Goal: Complete application form

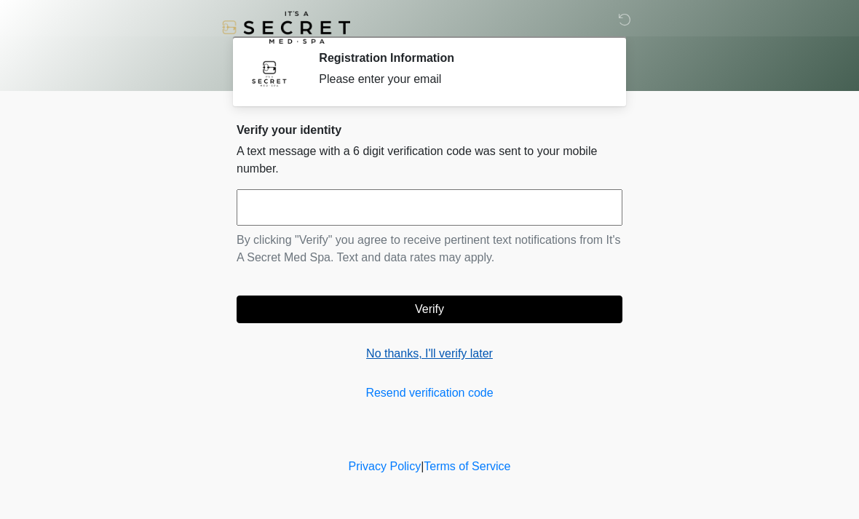
click at [461, 350] on link "No thanks, I'll verify later" at bounding box center [430, 353] width 386 height 17
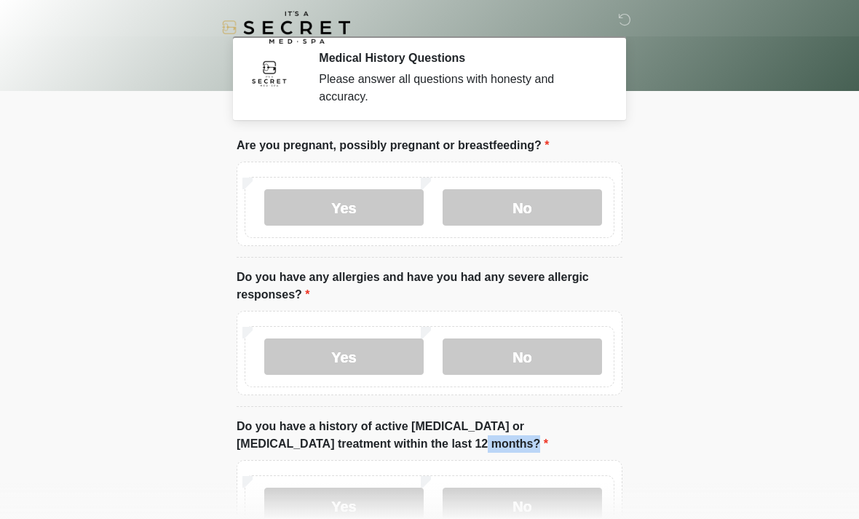
click at [823, 297] on body "‎ ‎ Medical History Questions Please answer all questions with honesty and accu…" at bounding box center [429, 259] width 859 height 519
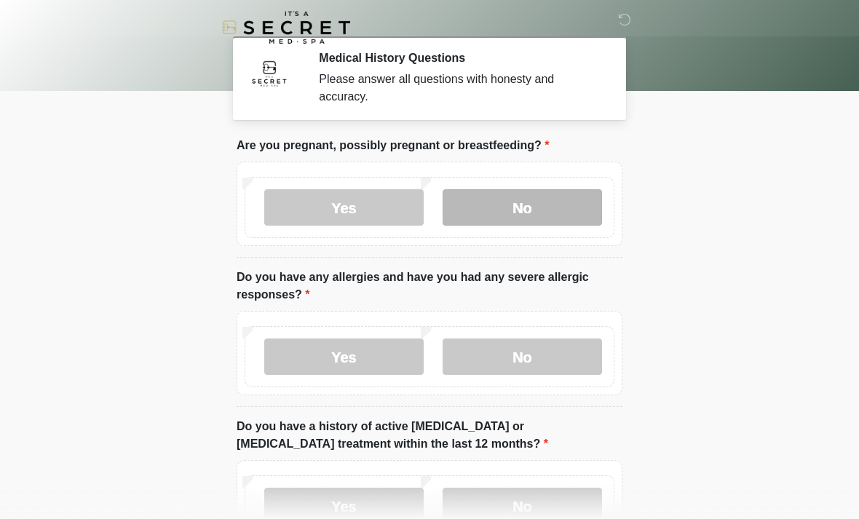
click at [549, 220] on label "No" at bounding box center [522, 207] width 159 height 36
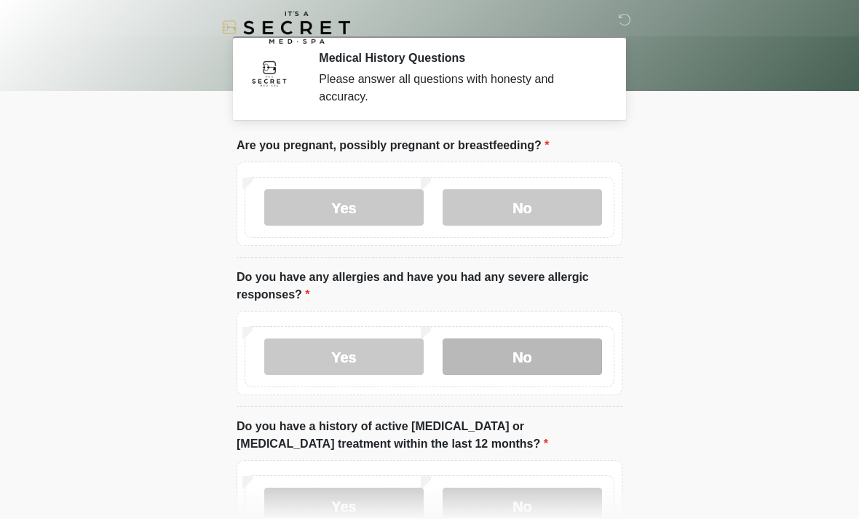
click at [551, 357] on label "No" at bounding box center [522, 356] width 159 height 36
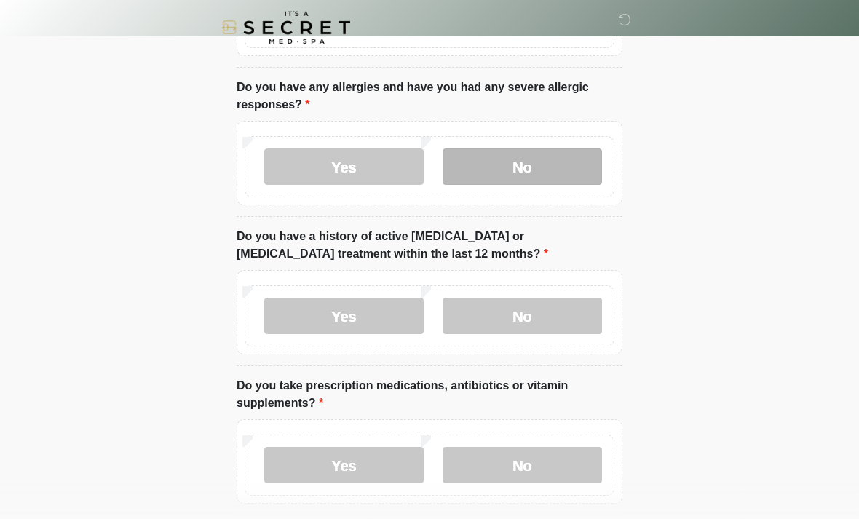
scroll to position [191, 0]
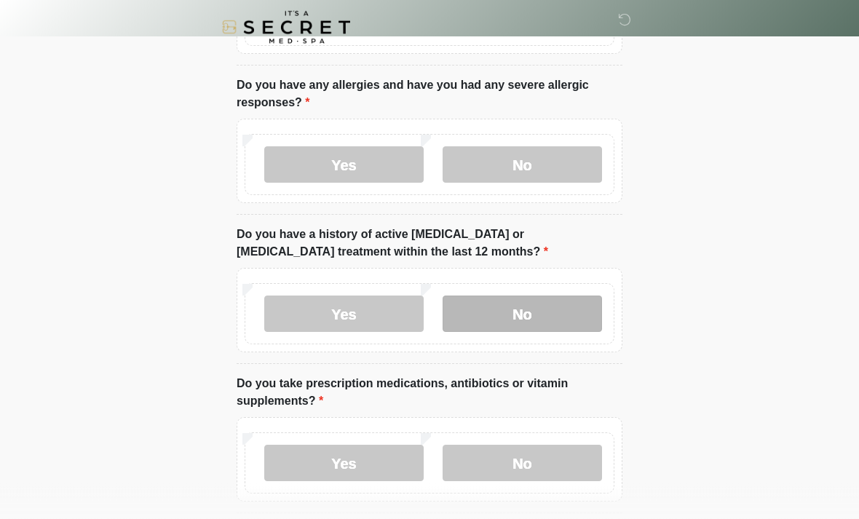
click at [572, 301] on label "No" at bounding box center [522, 314] width 159 height 36
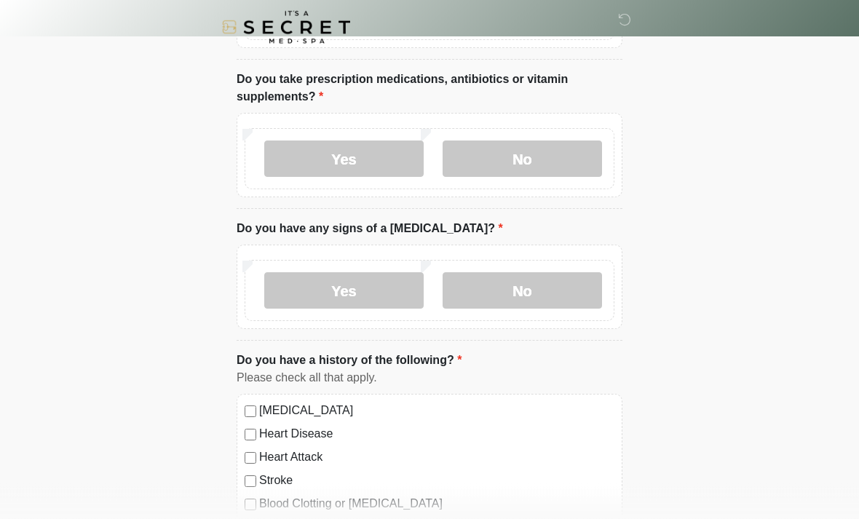
scroll to position [496, 0]
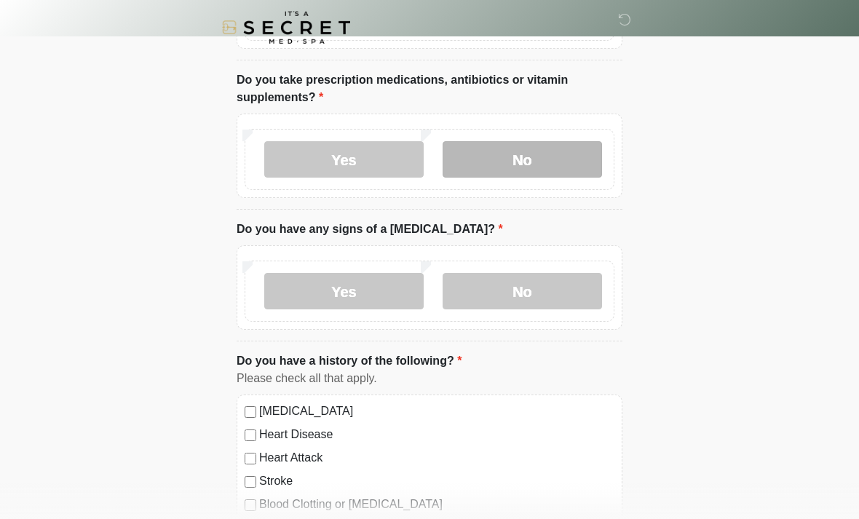
click at [553, 158] on label "No" at bounding box center [522, 159] width 159 height 36
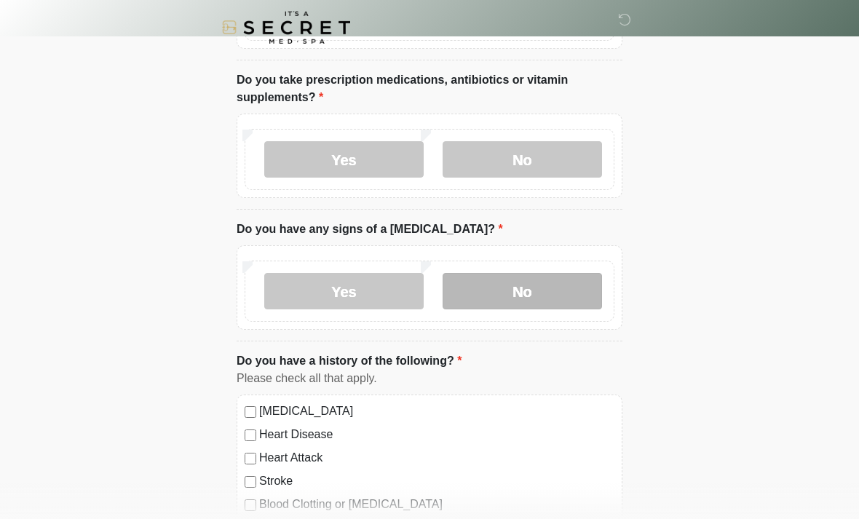
click at [531, 290] on label "No" at bounding box center [522, 291] width 159 height 36
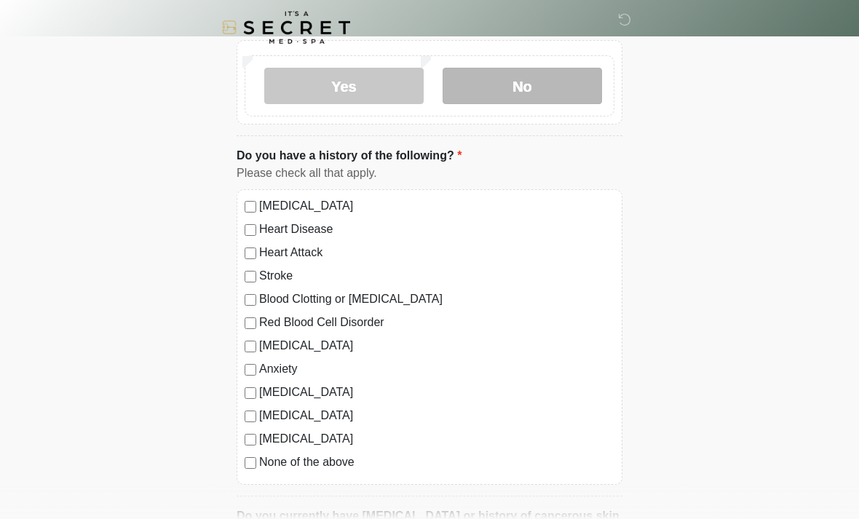
scroll to position [705, 0]
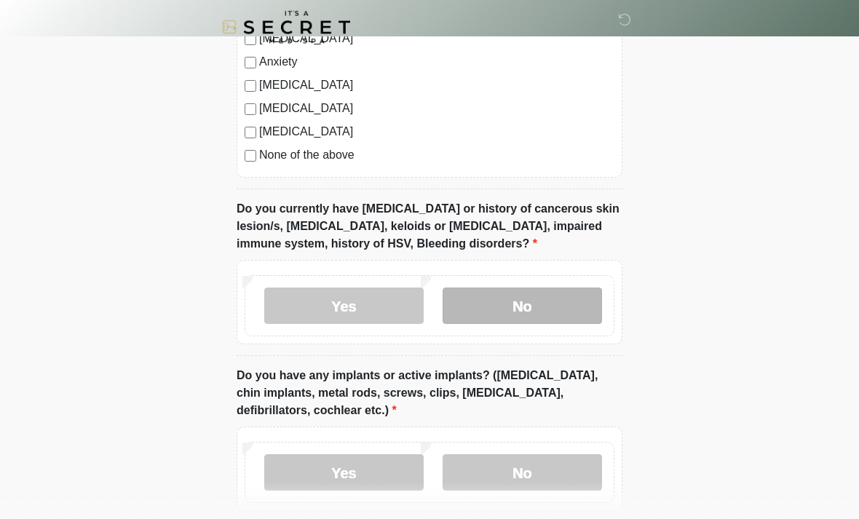
click at [544, 298] on label "No" at bounding box center [522, 306] width 159 height 36
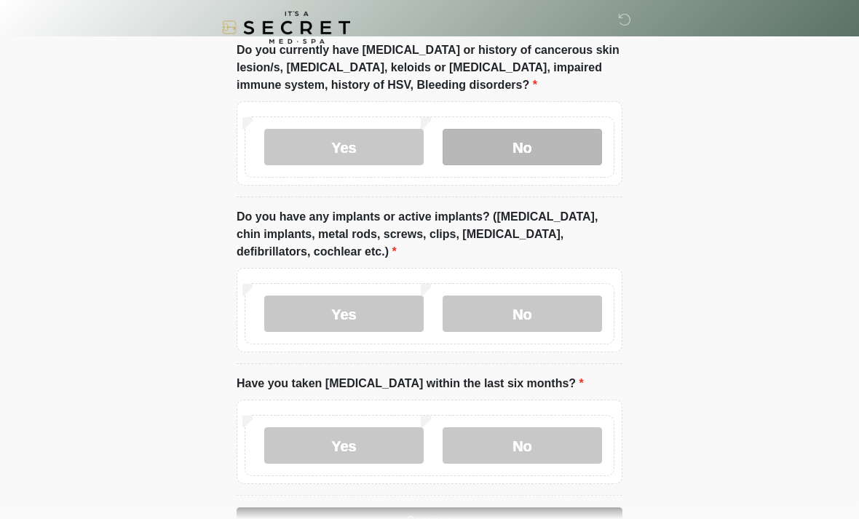
scroll to position [1212, 0]
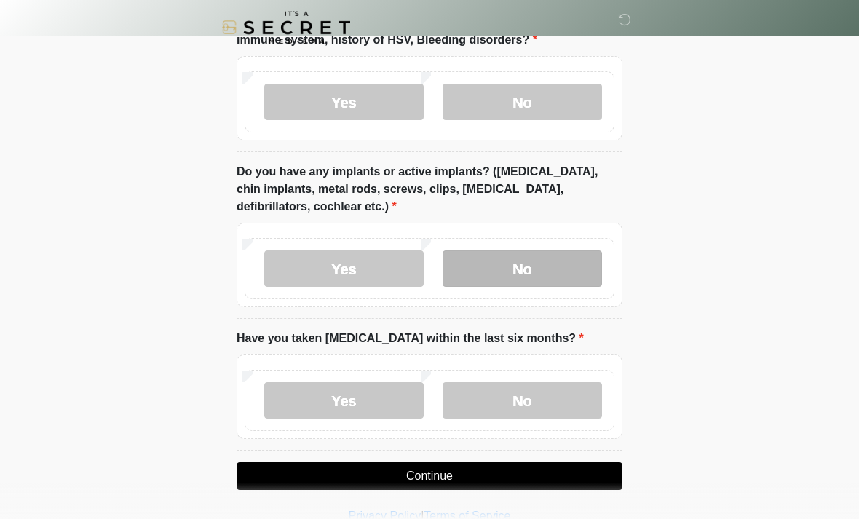
click at [532, 263] on label "No" at bounding box center [522, 268] width 159 height 36
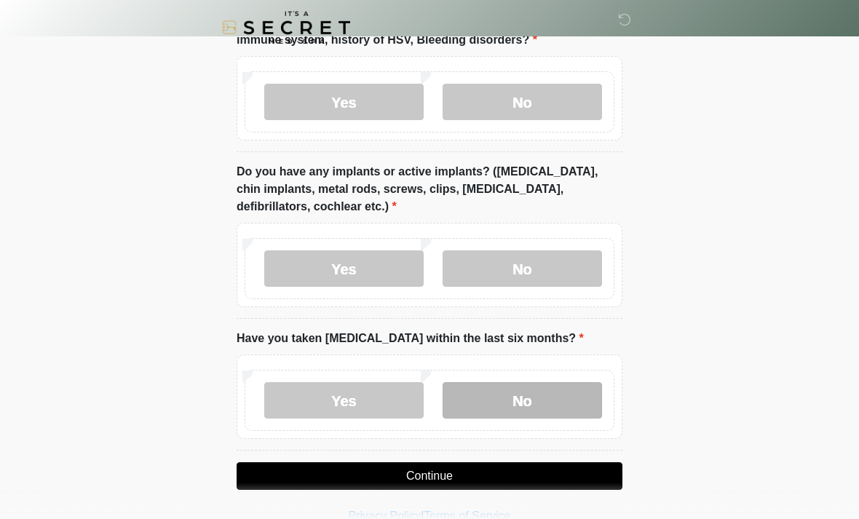
click at [534, 403] on label "No" at bounding box center [522, 400] width 159 height 36
click at [469, 472] on button "Continue" at bounding box center [430, 476] width 386 height 28
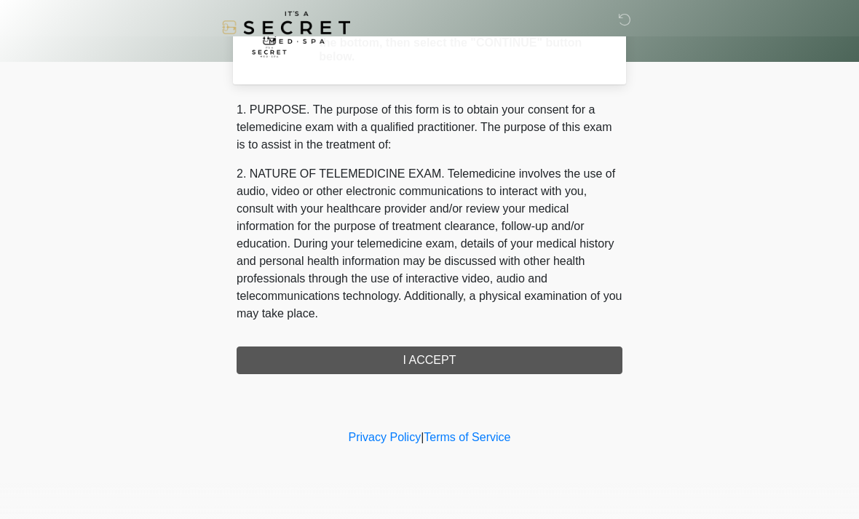
scroll to position [0, 0]
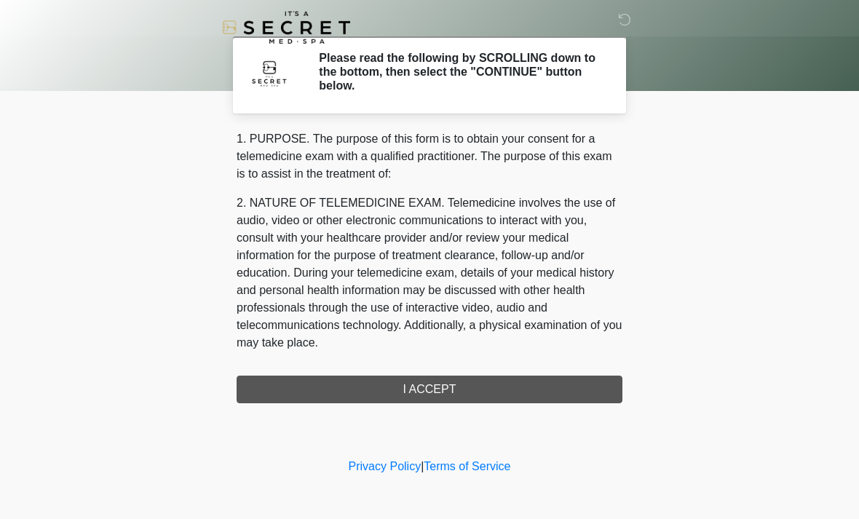
click at [515, 385] on div "1. PURPOSE. The purpose of this form is to obtain your consent for a telemedici…" at bounding box center [430, 266] width 386 height 273
click at [470, 389] on div "1. PURPOSE. The purpose of this form is to obtain your consent for a telemedici…" at bounding box center [430, 266] width 386 height 273
click at [432, 390] on div "1. PURPOSE. The purpose of this form is to obtain your consent for a telemedici…" at bounding box center [430, 266] width 386 height 273
click at [436, 250] on p "2. NATURE OF TELEMEDICINE EXAM. Telemedicine involves the use of audio, video o…" at bounding box center [430, 272] width 386 height 157
click at [505, 157] on p "1. PURPOSE. The purpose of this form is to obtain your consent for a telemedici…" at bounding box center [430, 156] width 386 height 52
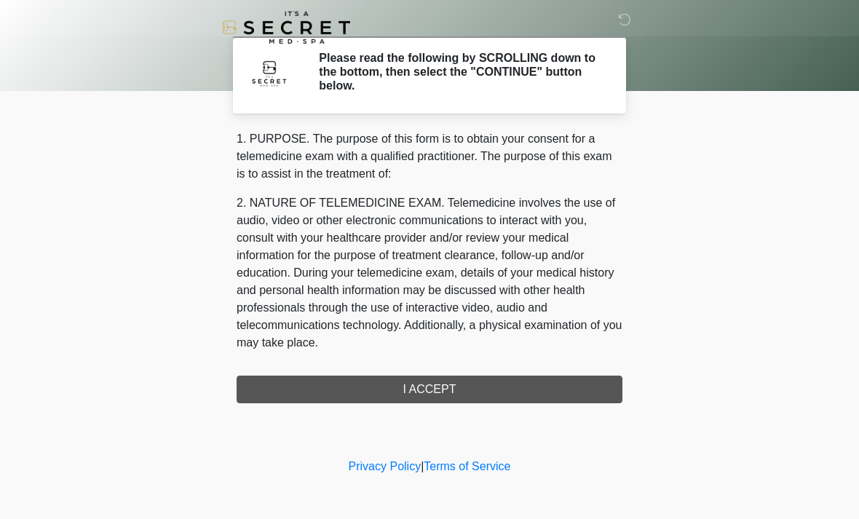
click at [429, 389] on div "1. PURPOSE. The purpose of this form is to obtain your consent for a telemedici…" at bounding box center [430, 266] width 386 height 273
click at [444, 387] on div "1. PURPOSE. The purpose of this form is to obtain your consent for a telemedici…" at bounding box center [430, 266] width 386 height 273
click at [433, 387] on div "1. PURPOSE. The purpose of this form is to obtain your consent for a telemedici…" at bounding box center [430, 266] width 386 height 273
click at [432, 386] on div "1. PURPOSE. The purpose of this form is to obtain your consent for a telemedici…" at bounding box center [430, 266] width 386 height 273
click at [460, 382] on div "1. PURPOSE. The purpose of this form is to obtain your consent for a telemedici…" at bounding box center [430, 266] width 386 height 273
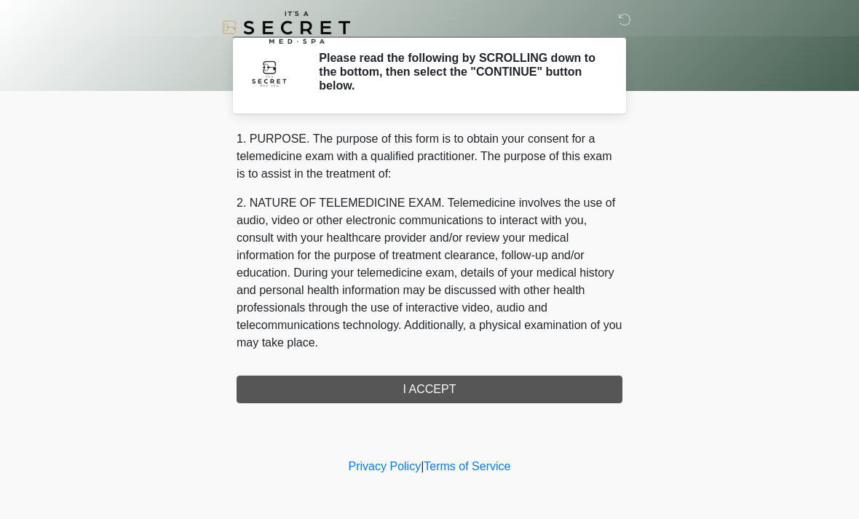
click at [572, 86] on h2 "Please read the following by SCROLLING down to the bottom, then select the "CON…" at bounding box center [460, 72] width 282 height 42
click at [443, 389] on div "1. PURPOSE. The purpose of this form is to obtain your consent for a telemedici…" at bounding box center [430, 266] width 386 height 273
click at [459, 392] on div "1. PURPOSE. The purpose of this form is to obtain your consent for a telemedici…" at bounding box center [430, 266] width 386 height 273
click at [461, 389] on div "1. PURPOSE. The purpose of this form is to obtain your consent for a telemedici…" at bounding box center [430, 266] width 386 height 273
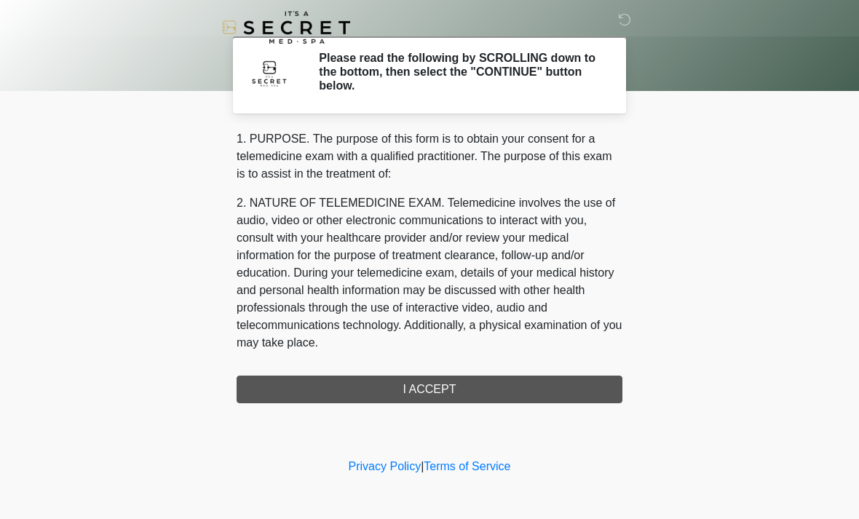
click at [456, 387] on div "1. PURPOSE. The purpose of this form is to obtain your consent for a telemedici…" at bounding box center [430, 266] width 386 height 273
click at [534, 392] on div "1. PURPOSE. The purpose of this form is to obtain your consent for a telemedici…" at bounding box center [430, 266] width 386 height 273
click at [626, 18] on icon at bounding box center [624, 19] width 13 height 13
click at [479, 388] on div "1. PURPOSE. The purpose of this form is to obtain your consent for a telemedici…" at bounding box center [430, 266] width 386 height 273
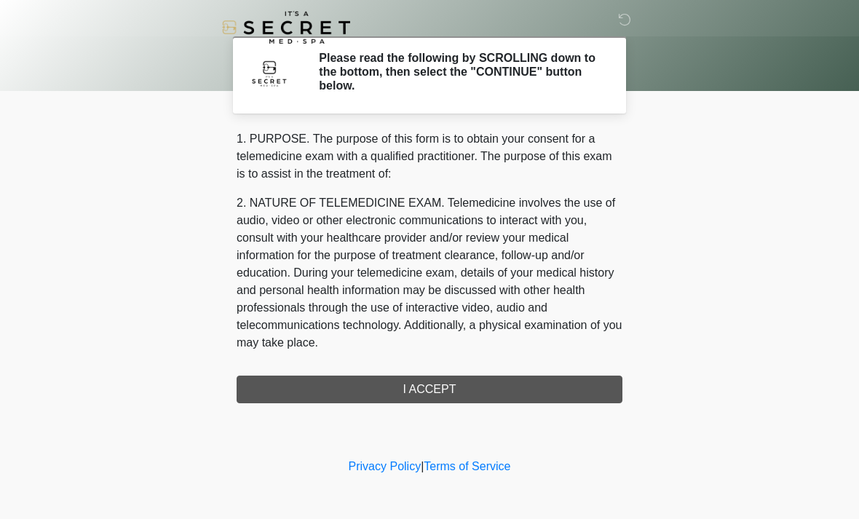
click at [489, 384] on div "1. PURPOSE. The purpose of this form is to obtain your consent for a telemedici…" at bounding box center [430, 266] width 386 height 273
click at [483, 387] on div "1. PURPOSE. The purpose of this form is to obtain your consent for a telemedici…" at bounding box center [430, 266] width 386 height 273
click at [482, 387] on div "1. PURPOSE. The purpose of this form is to obtain your consent for a telemedici…" at bounding box center [430, 266] width 386 height 273
click at [478, 384] on div "1. PURPOSE. The purpose of this form is to obtain your consent for a telemedici…" at bounding box center [430, 266] width 386 height 273
click at [409, 394] on div "1. PURPOSE. The purpose of this form is to obtain your consent for a telemedici…" at bounding box center [430, 266] width 386 height 273
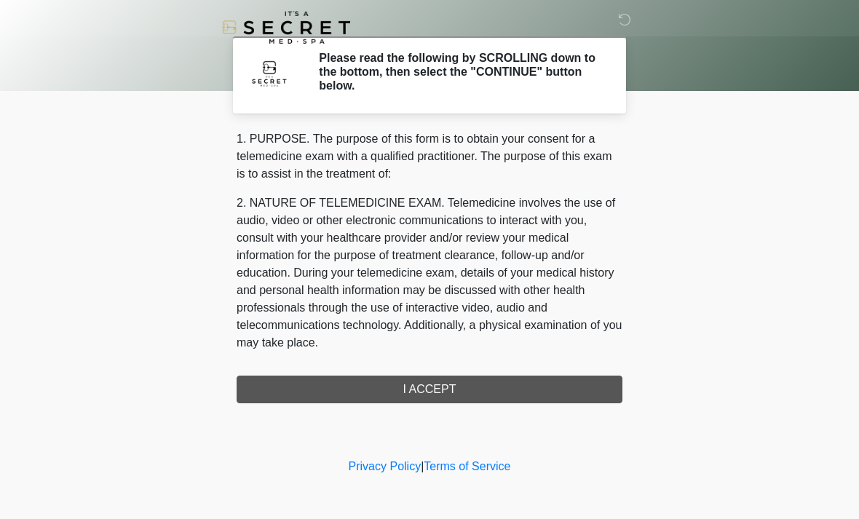
click at [430, 393] on div "1. PURPOSE. The purpose of this form is to obtain your consent for a telemedici…" at bounding box center [430, 266] width 386 height 273
click at [430, 392] on div "1. PURPOSE. The purpose of this form is to obtain your consent for a telemedici…" at bounding box center [430, 266] width 386 height 273
click at [452, 384] on div "1. PURPOSE. The purpose of this form is to obtain your consent for a telemedici…" at bounding box center [430, 266] width 386 height 273
click at [451, 383] on div "1. PURPOSE. The purpose of this form is to obtain your consent for a telemedici…" at bounding box center [430, 266] width 386 height 273
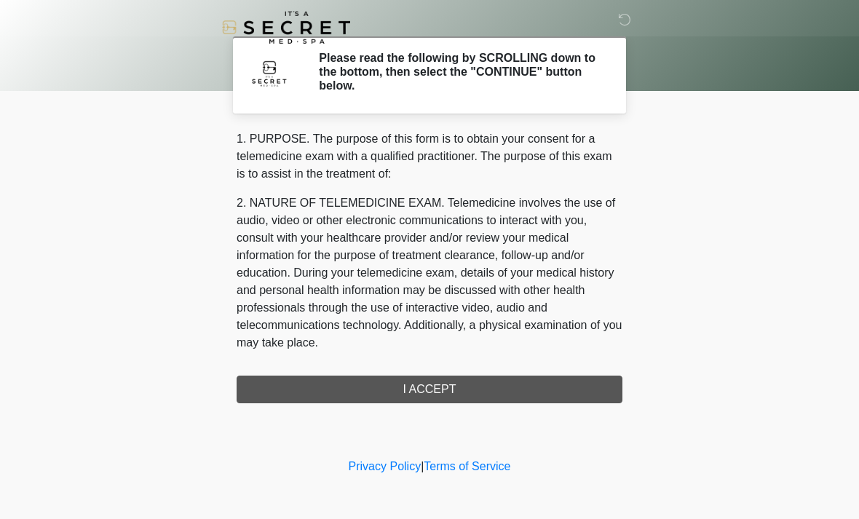
click at [450, 383] on div "1. PURPOSE. The purpose of this form is to obtain your consent for a telemedici…" at bounding box center [430, 266] width 386 height 273
click at [465, 381] on div "1. PURPOSE. The purpose of this form is to obtain your consent for a telemedici…" at bounding box center [430, 266] width 386 height 273
click at [395, 472] on link "Privacy Policy" at bounding box center [385, 466] width 73 height 12
click at [491, 403] on div "‎ ‎ Please read the following by SCROLLING down to the bottom, then select the …" at bounding box center [429, 228] width 437 height 426
click at [534, 392] on div "1. PURPOSE. The purpose of this form is to obtain your consent for a telemedici…" at bounding box center [430, 266] width 386 height 273
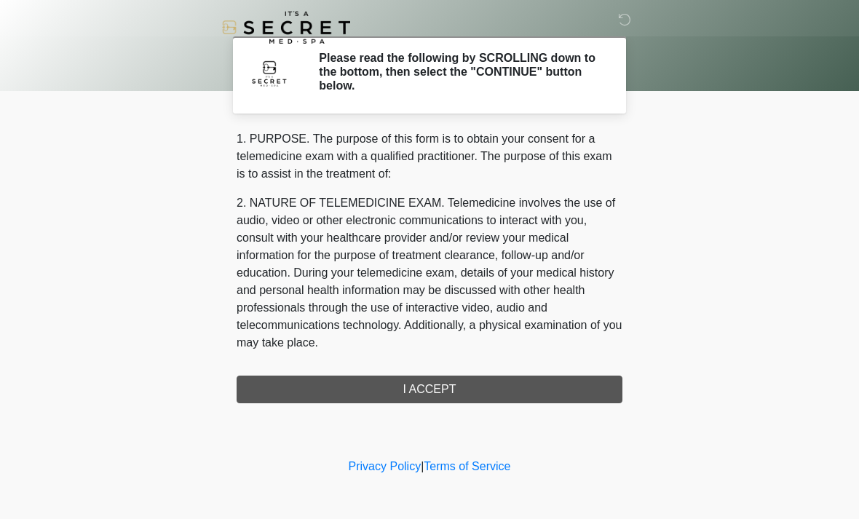
click at [536, 388] on div "1. PURPOSE. The purpose of this form is to obtain your consent for a telemedici…" at bounding box center [430, 266] width 386 height 273
click at [536, 387] on div "1. PURPOSE. The purpose of this form is to obtain your consent for a telemedici…" at bounding box center [430, 266] width 386 height 273
click at [568, 385] on div "1. PURPOSE. The purpose of this form is to obtain your consent for a telemedici…" at bounding box center [430, 266] width 386 height 273
click at [535, 66] on h2 "Please read the following by SCROLLING down to the bottom, then select the "CON…" at bounding box center [460, 72] width 282 height 42
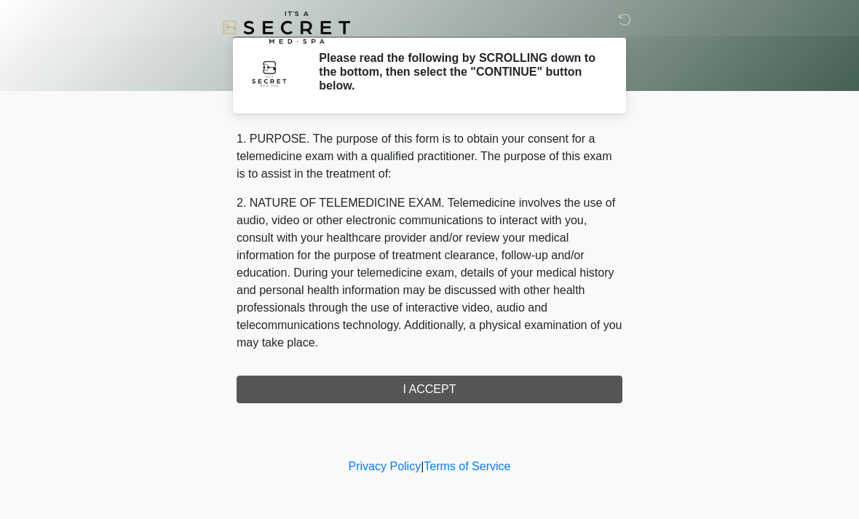
click at [564, 84] on h2 "Please read the following by SCROLLING down to the bottom, then select the "CON…" at bounding box center [460, 72] width 282 height 42
click at [563, 84] on h2 "Please read the following by SCROLLING down to the bottom, then select the "CON…" at bounding box center [460, 72] width 282 height 42
click at [542, 80] on h2 "Please read the following by SCROLLING down to the bottom, then select the "CON…" at bounding box center [460, 72] width 282 height 42
click at [474, 85] on h2 "Please read the following by SCROLLING down to the bottom, then select the "CON…" at bounding box center [460, 72] width 282 height 42
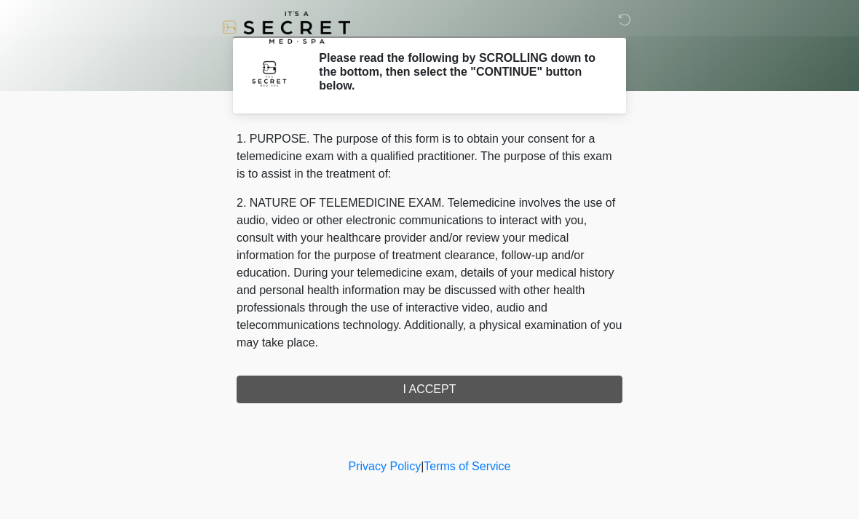
click at [514, 391] on div "1. PURPOSE. The purpose of this form is to obtain your consent for a telemedici…" at bounding box center [430, 266] width 386 height 273
click at [514, 390] on div "1. PURPOSE. The purpose of this form is to obtain your consent for a telemedici…" at bounding box center [430, 266] width 386 height 273
click at [500, 397] on div "1. PURPOSE. The purpose of this form is to obtain your consent for a telemedici…" at bounding box center [430, 266] width 386 height 273
click at [542, 384] on div "1. PURPOSE. The purpose of this form is to obtain your consent for a telemedici…" at bounding box center [430, 266] width 386 height 273
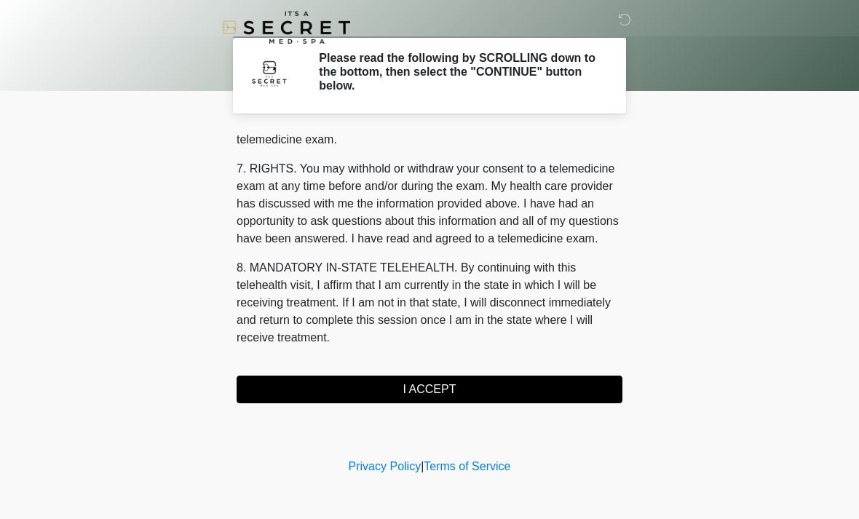
scroll to position [617, 0]
click at [438, 389] on button "I ACCEPT" at bounding box center [430, 390] width 386 height 28
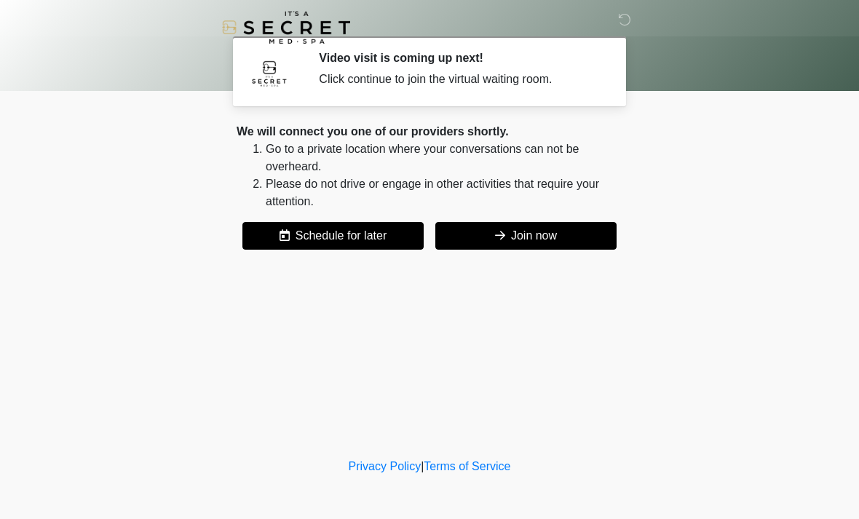
click at [588, 239] on button "Join now" at bounding box center [525, 236] width 181 height 28
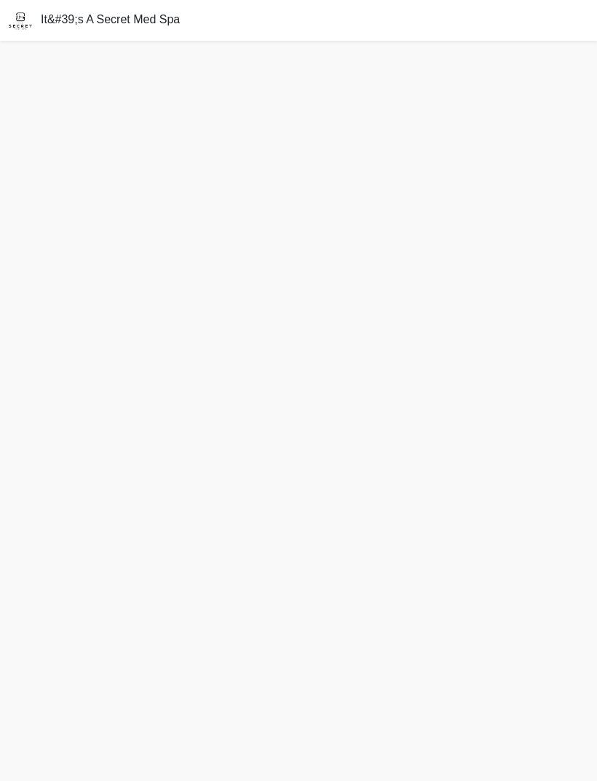
scroll to position [1, 0]
